Goal: Transaction & Acquisition: Subscribe to service/newsletter

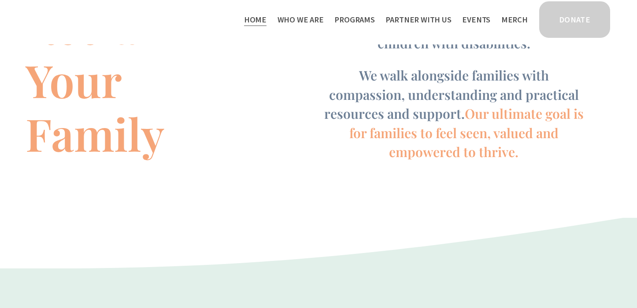
scroll to position [673, 0]
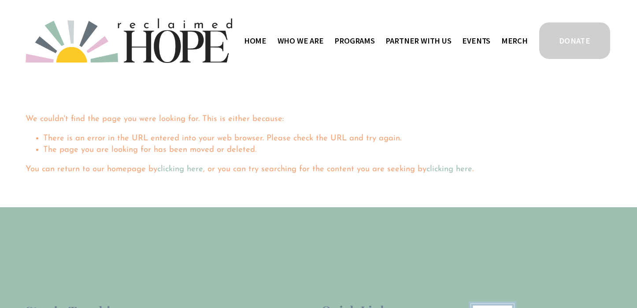
click at [296, 66] on div "Skip to Content Home Who We Are" at bounding box center [318, 41] width 637 height 82
click at [193, 173] on link "clicking here" at bounding box center [180, 169] width 46 height 8
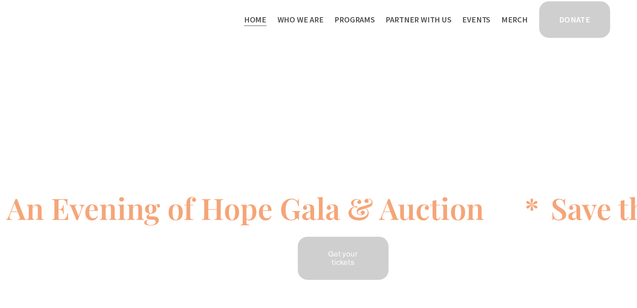
scroll to position [5, 0]
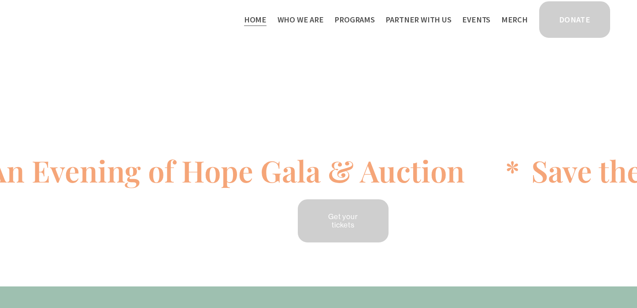
click at [360, 21] on span "Programs" at bounding box center [354, 19] width 41 height 13
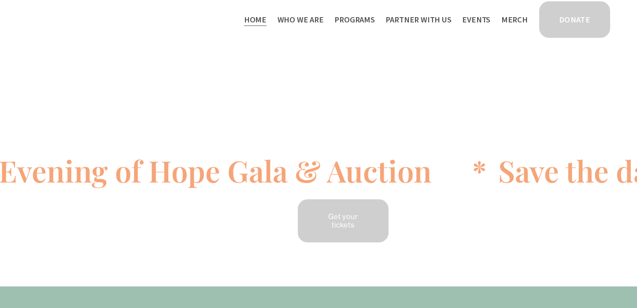
click at [410, 17] on span "Partner With Us" at bounding box center [419, 19] width 66 height 13
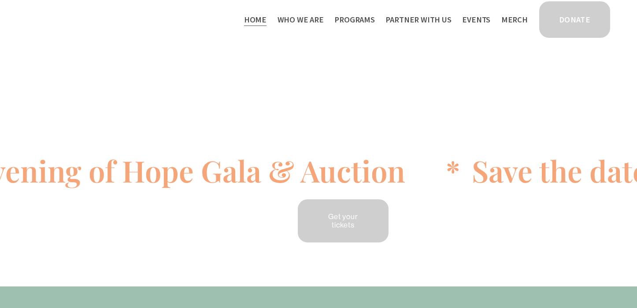
click at [0, 0] on span "Program Partners" at bounding box center [0, 0] width 0 height 0
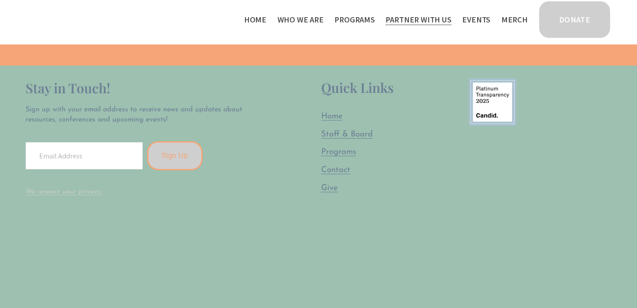
scroll to position [649, 0]
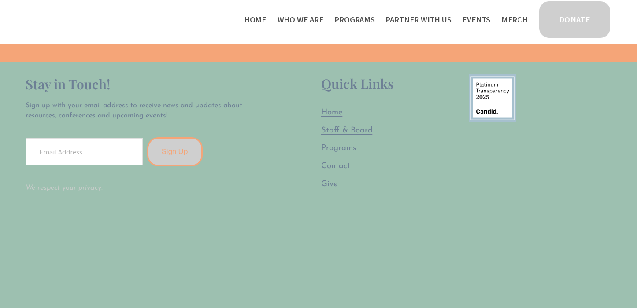
click at [323, 183] on span "Give" at bounding box center [329, 184] width 17 height 8
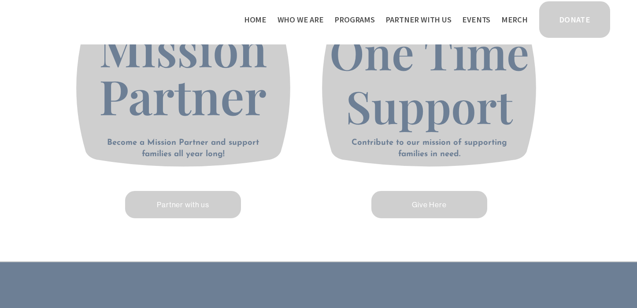
scroll to position [361, 0]
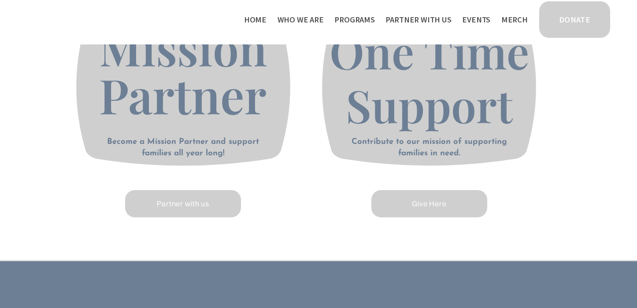
click at [205, 147] on p "Become a Mission Partner and support families all year long!" at bounding box center [182, 148] width 167 height 23
click at [205, 203] on link "Partner with us" at bounding box center [183, 204] width 118 height 30
